Goal: Check status: Check status

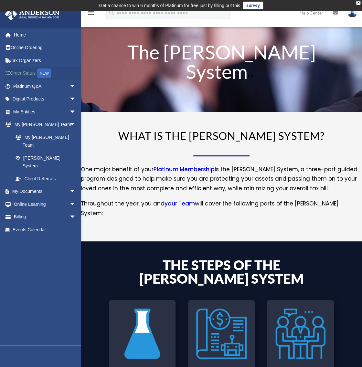
click at [29, 74] on link "Order Status NEW" at bounding box center [45, 73] width 81 height 13
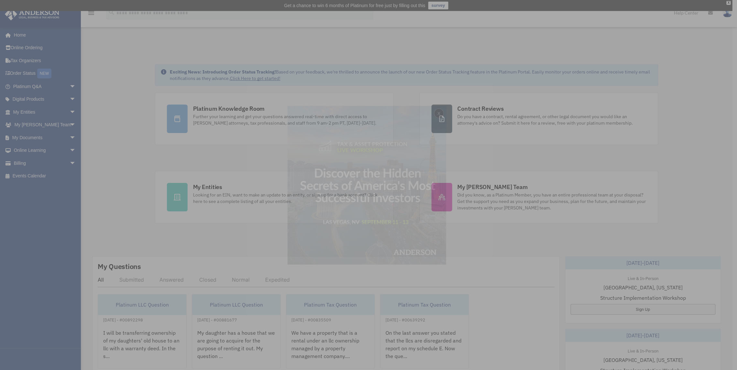
click at [27, 76] on div "x" at bounding box center [368, 185] width 737 height 370
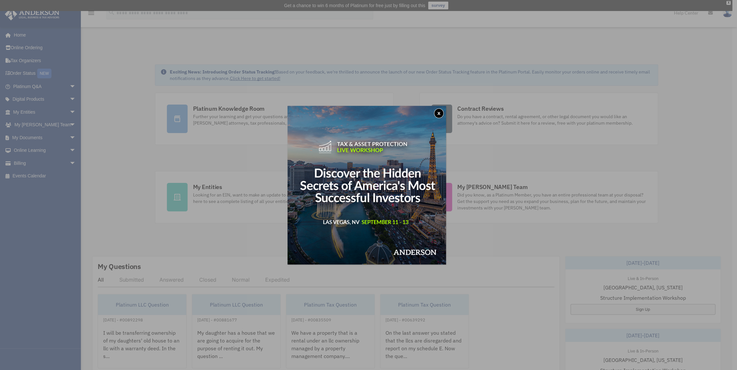
click at [443, 112] on button "x" at bounding box center [439, 113] width 10 height 10
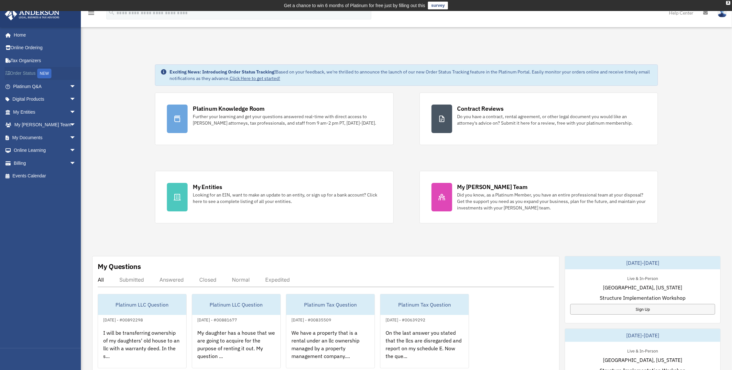
click at [20, 76] on link "Order Status NEW" at bounding box center [45, 73] width 81 height 13
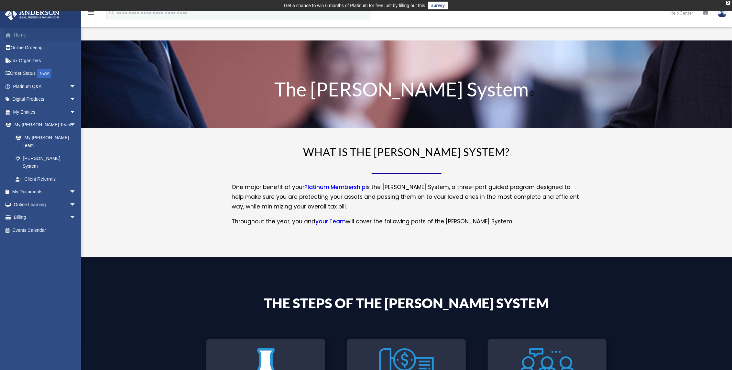
click at [27, 38] on link "Home" at bounding box center [45, 34] width 81 height 13
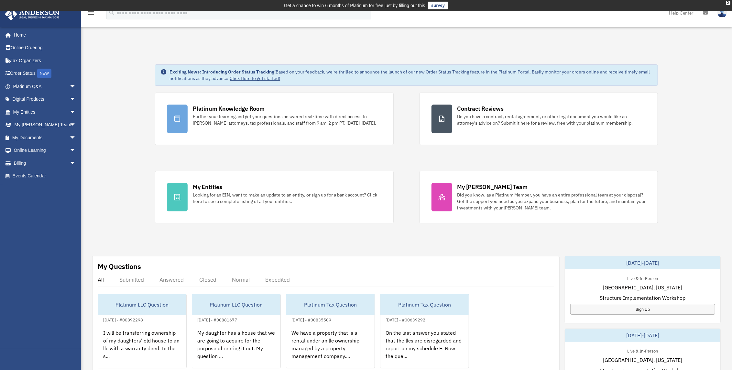
click at [255, 79] on link "Click Here to get started!" at bounding box center [255, 78] width 50 height 6
